Goal: Find specific page/section: Find specific page/section

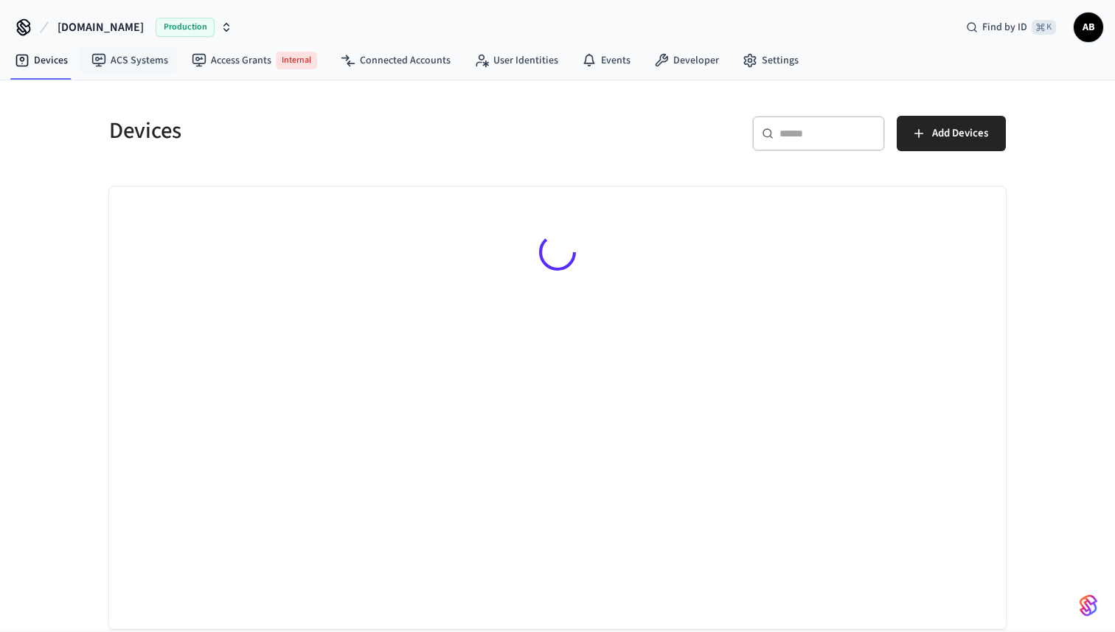
click at [145, 24] on button "[DOMAIN_NAME] Production" at bounding box center [145, 27] width 184 height 31
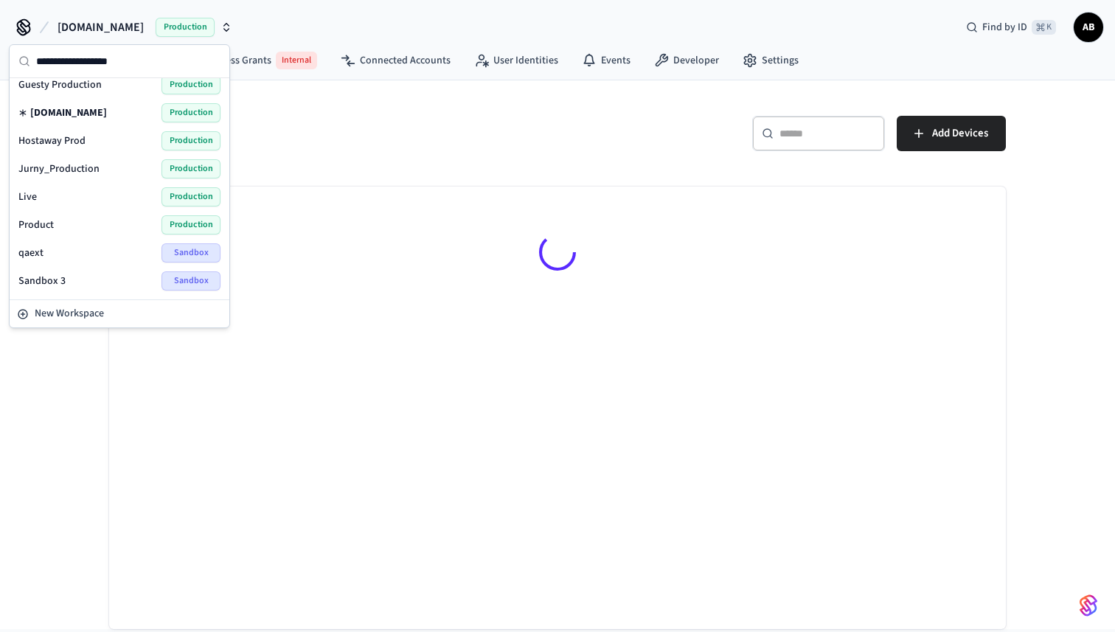
scroll to position [177, 0]
click at [55, 228] on div "qaext Sandbox" at bounding box center [119, 226] width 202 height 19
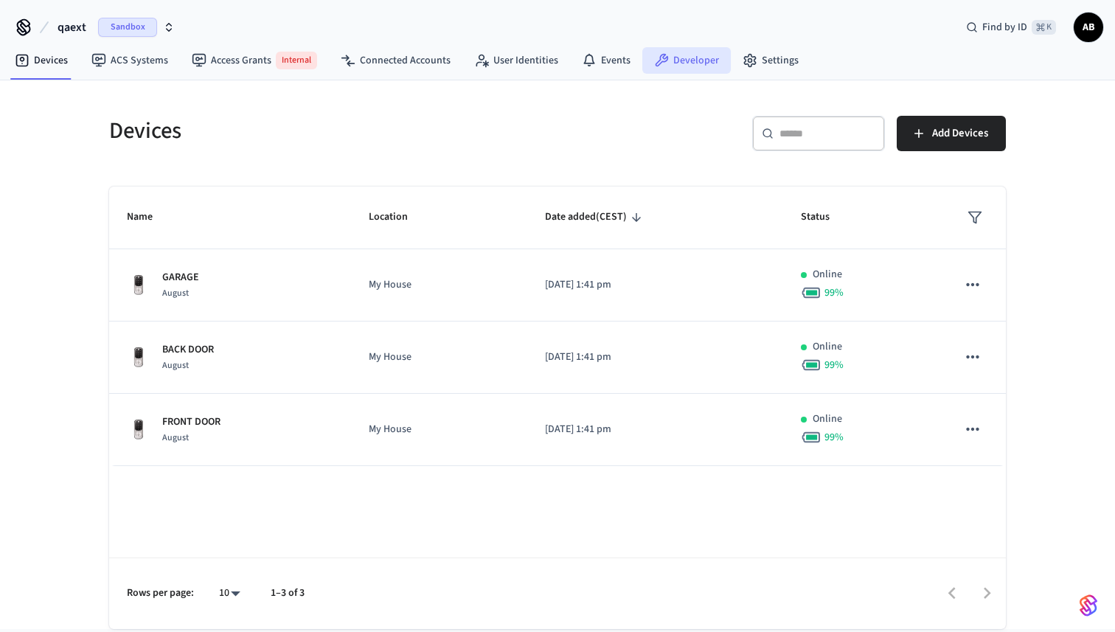
click at [691, 55] on link "Developer" at bounding box center [686, 60] width 88 height 27
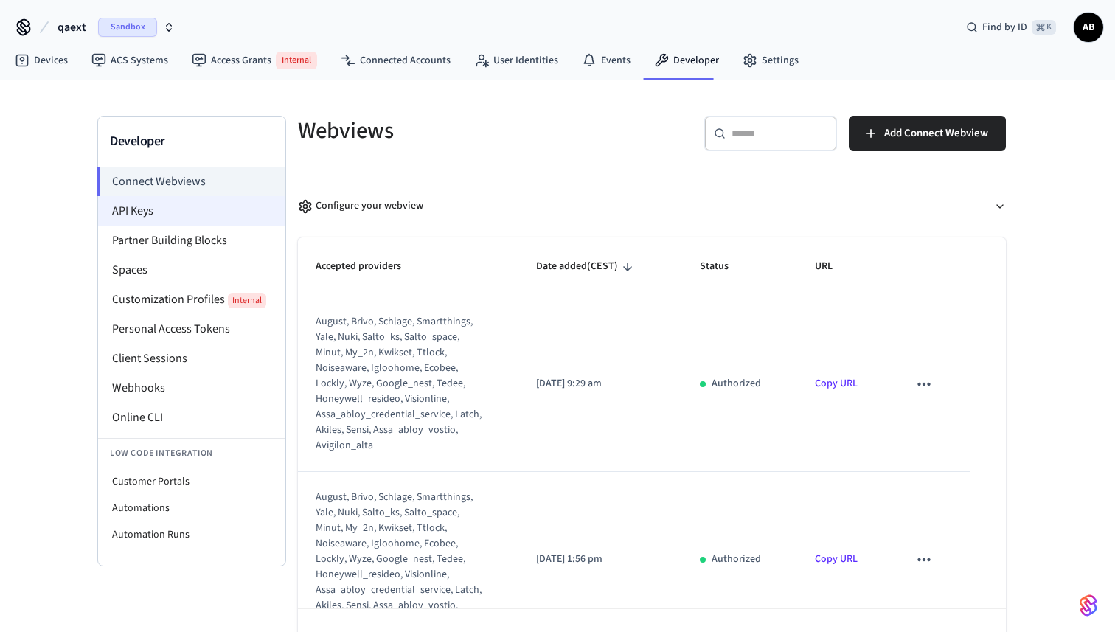
click at [182, 212] on li "API Keys" at bounding box center [191, 210] width 187 height 29
